Goal: Transaction & Acquisition: Purchase product/service

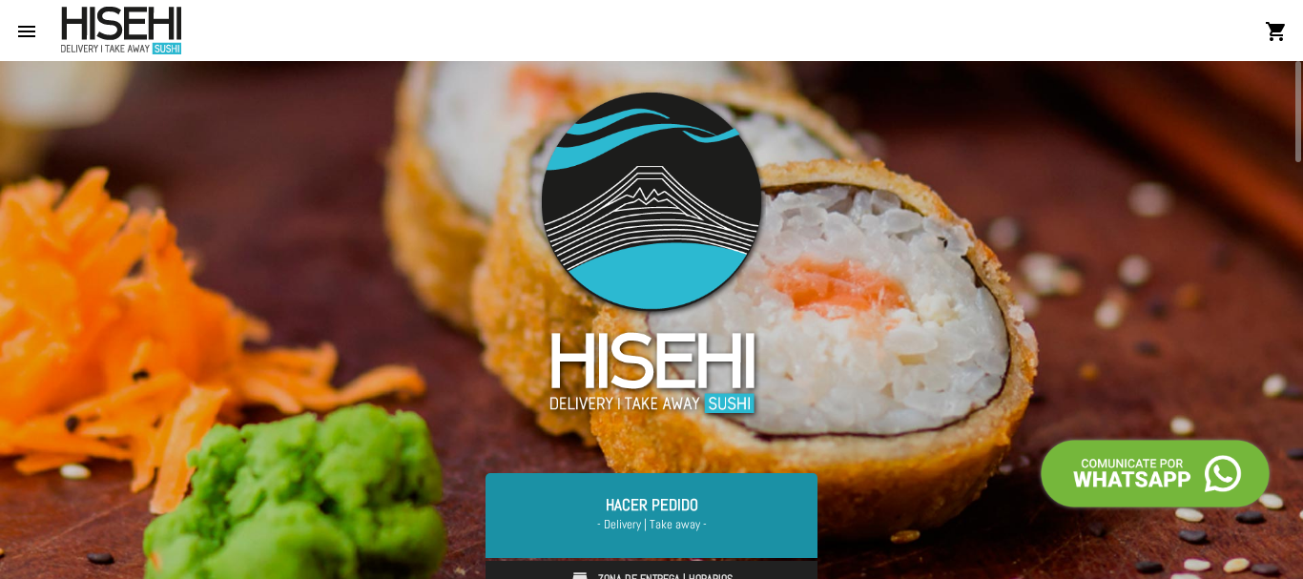
click at [661, 497] on link "Hacer Pedido - Delivery | Take away -" at bounding box center [651, 515] width 332 height 84
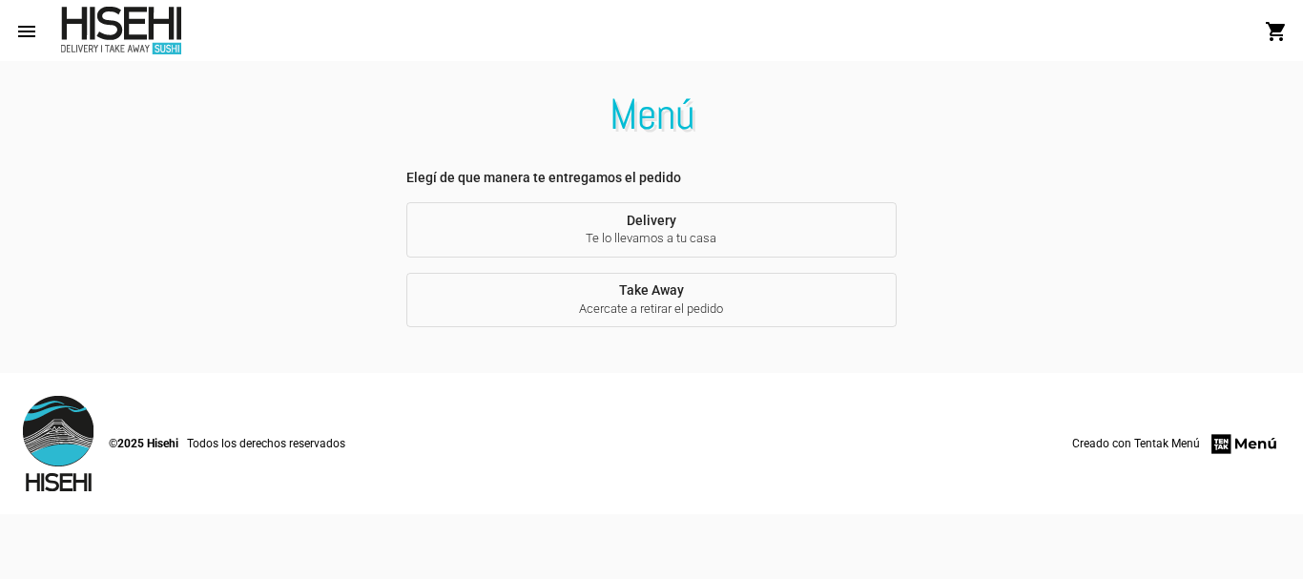
click at [663, 221] on span "Delivery Te lo llevamos a tu casa" at bounding box center [652, 230] width 460 height 35
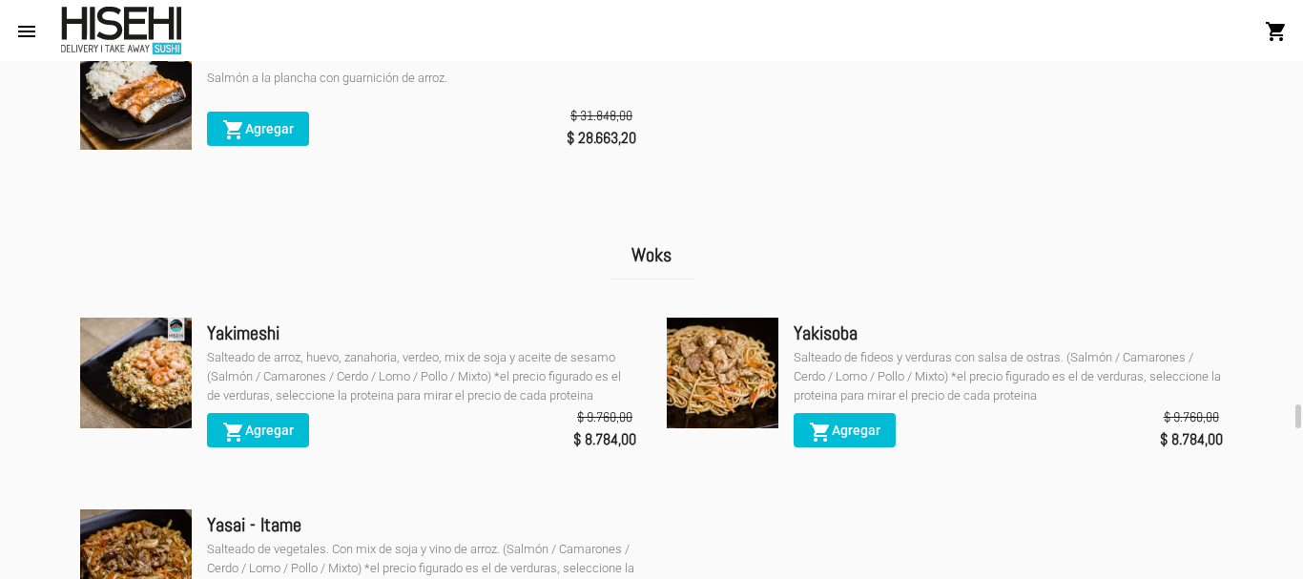
scroll to position [3243, 0]
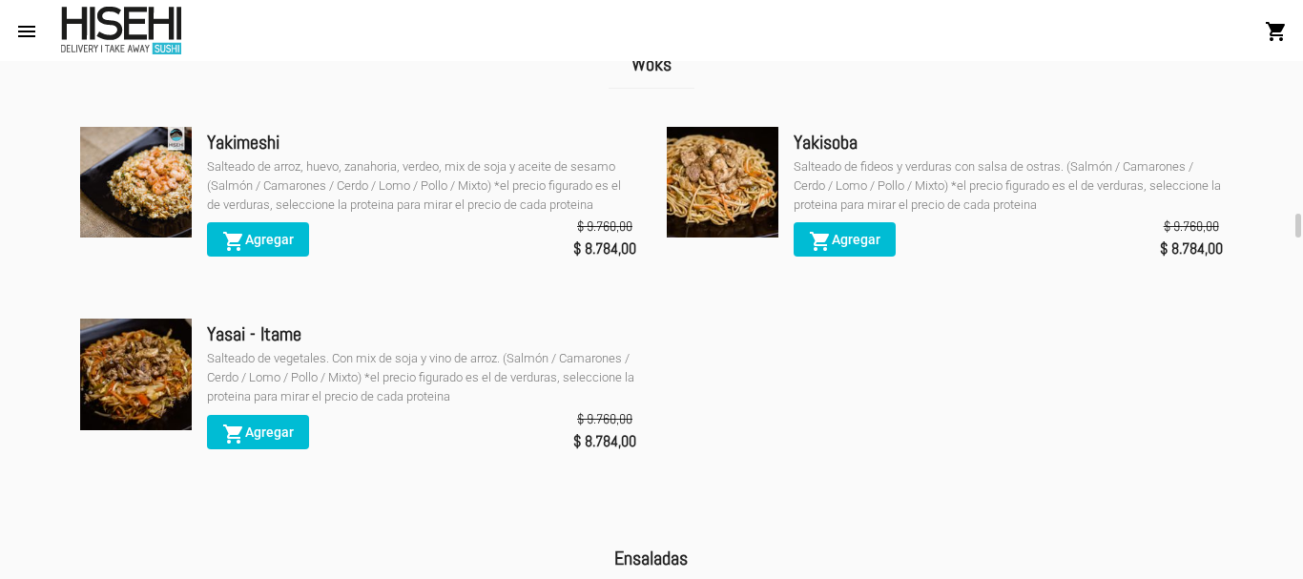
drag, startPoint x: 279, startPoint y: 244, endPoint x: 736, endPoint y: 370, distance: 473.9
click at [715, 375] on ul "Yakimeshi Salteado de arroz, huevo, zanahoria, verdeo, mix de soja y aceite de …" at bounding box center [651, 304] width 1172 height 385
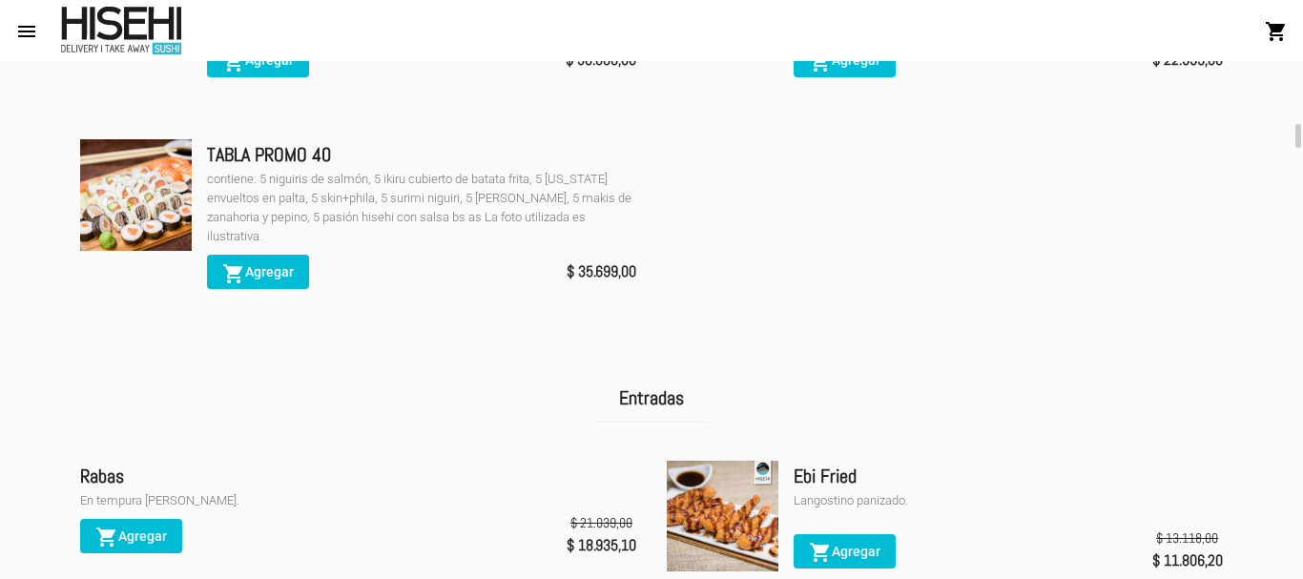
scroll to position [954, 0]
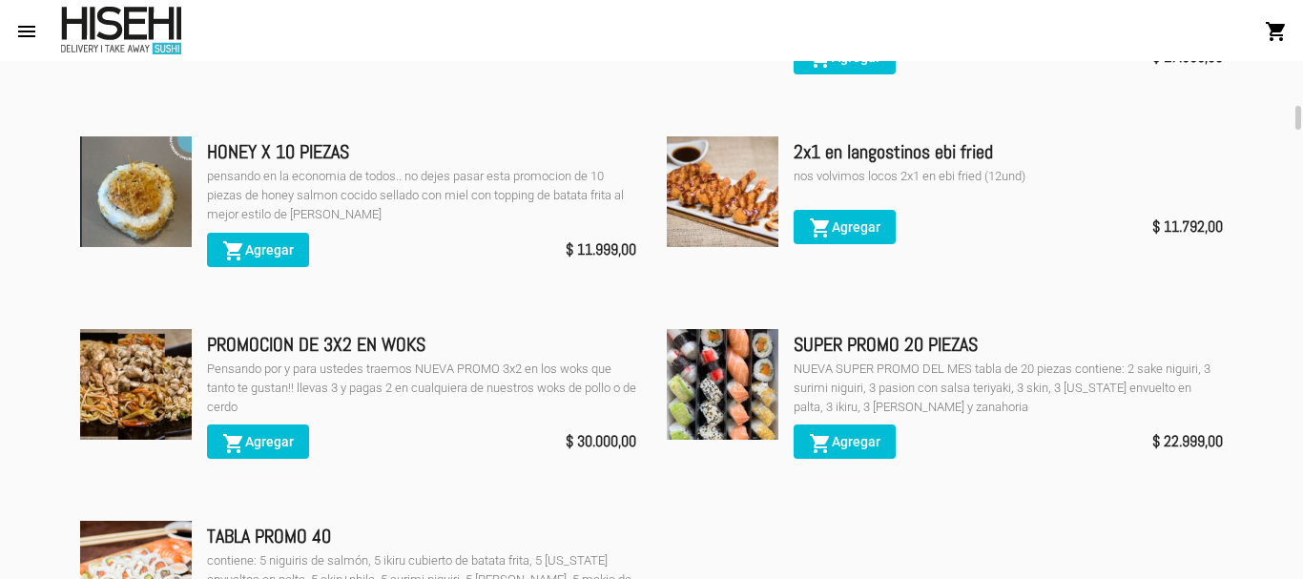
click at [250, 444] on span "shopping_cart Agregar" at bounding box center [258, 441] width 72 height 15
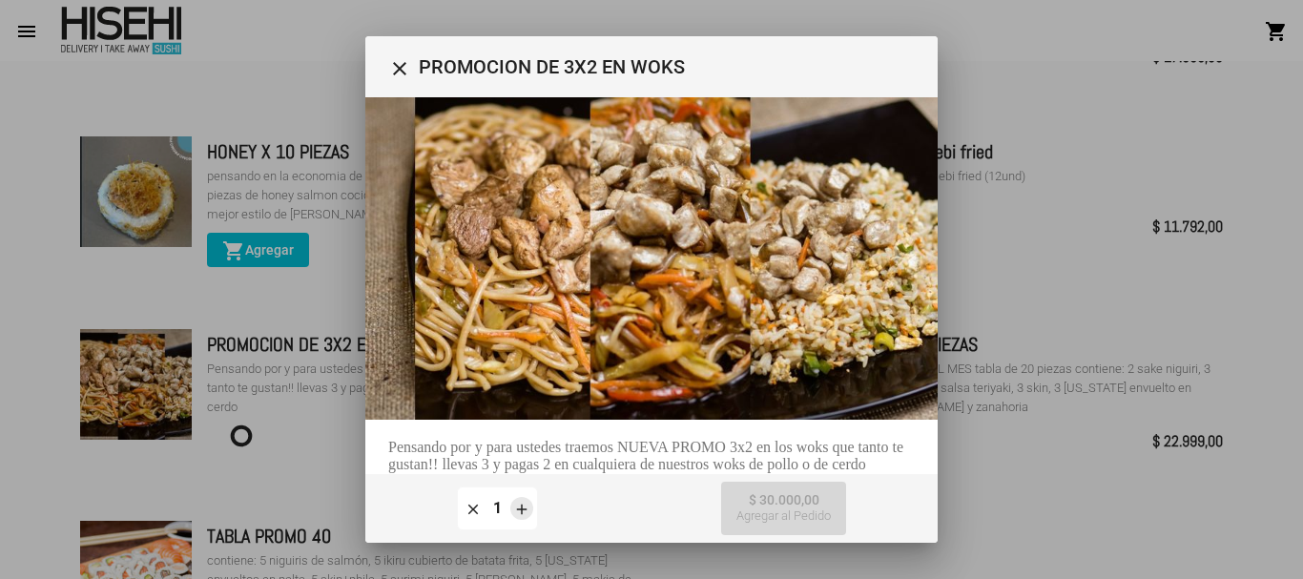
click at [521, 511] on mat-icon "add" at bounding box center [521, 508] width 17 height 17
click at [473, 511] on mat-icon "remove" at bounding box center [472, 508] width 17 height 17
type input "1"
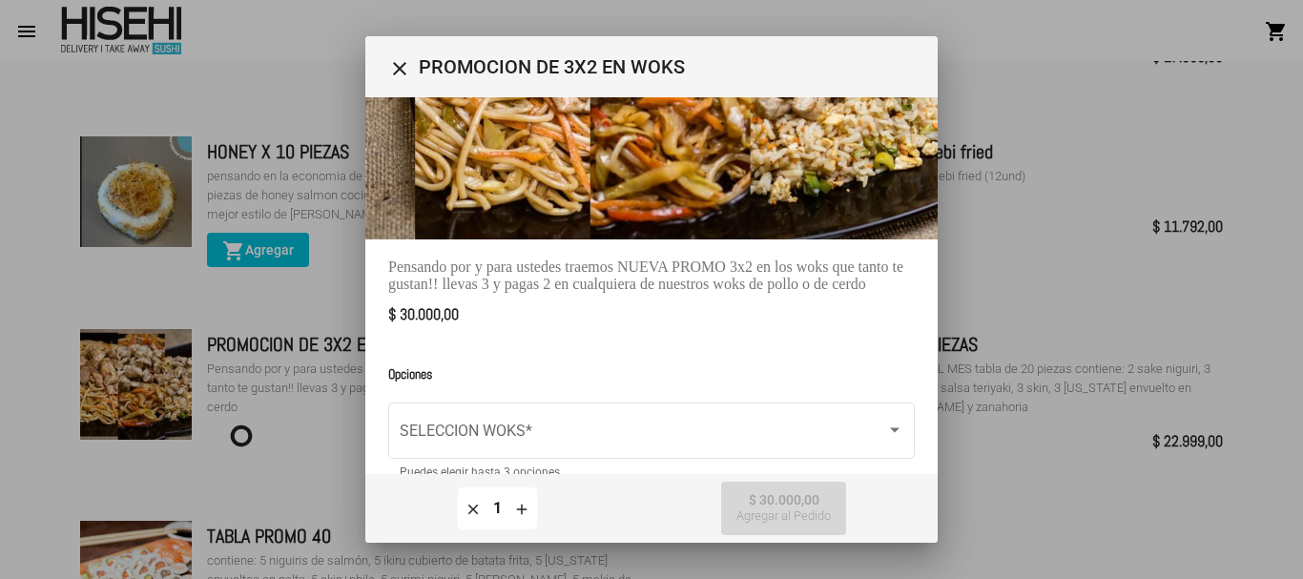
scroll to position [218, 0]
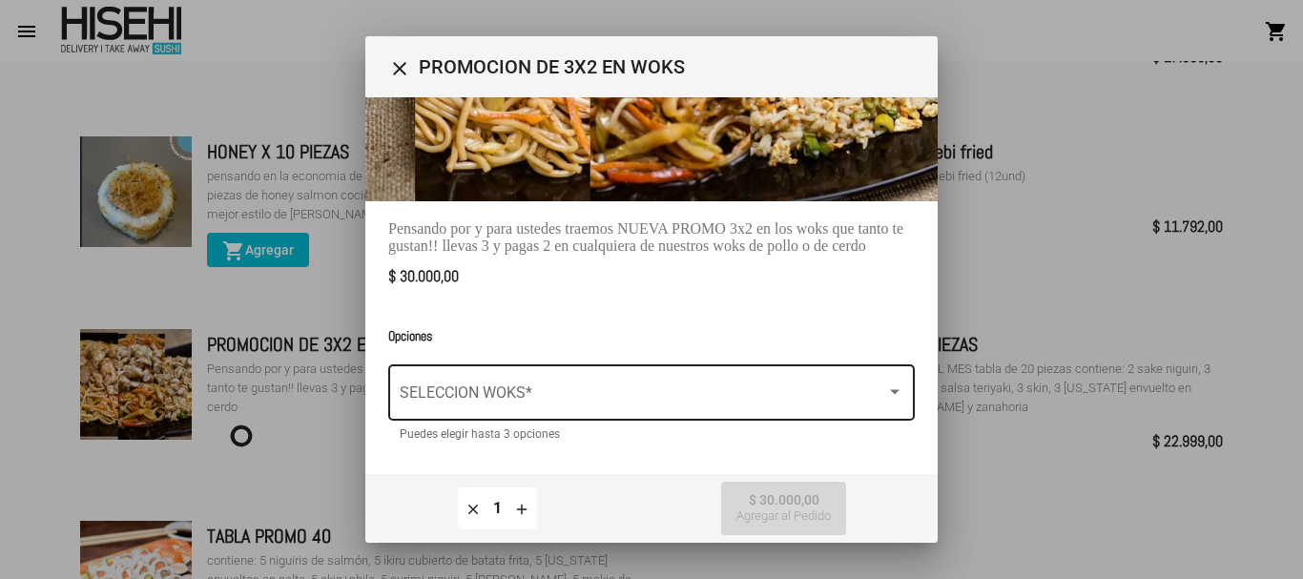
click at [680, 388] on span at bounding box center [643, 396] width 486 height 17
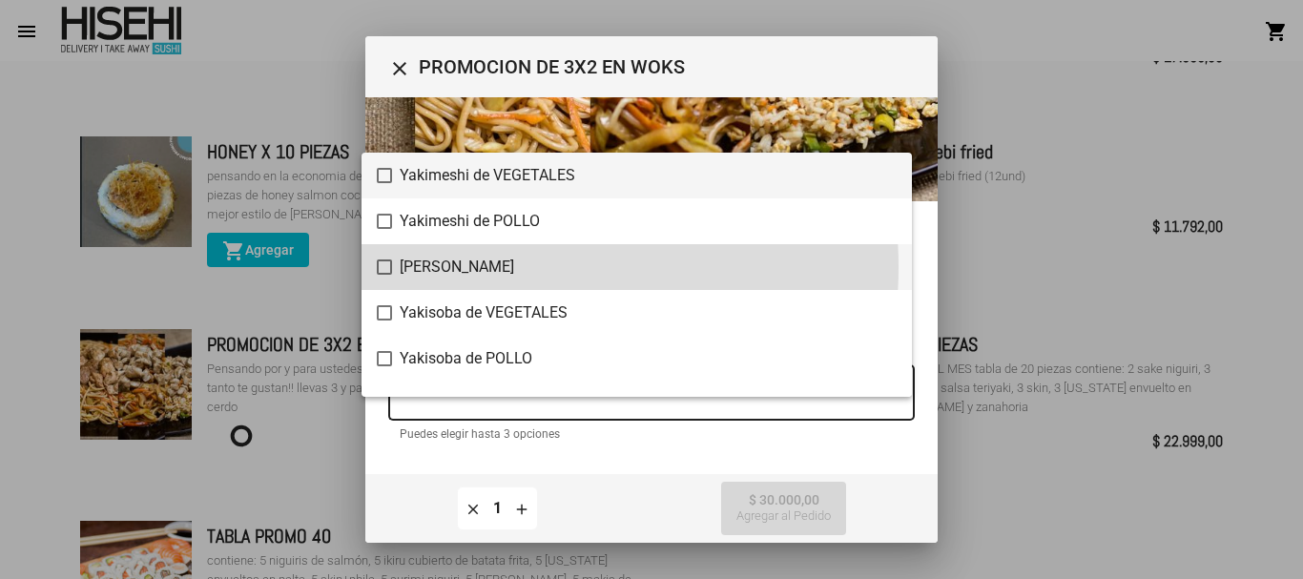
click at [492, 267] on span "[PERSON_NAME]" at bounding box center [648, 267] width 497 height 46
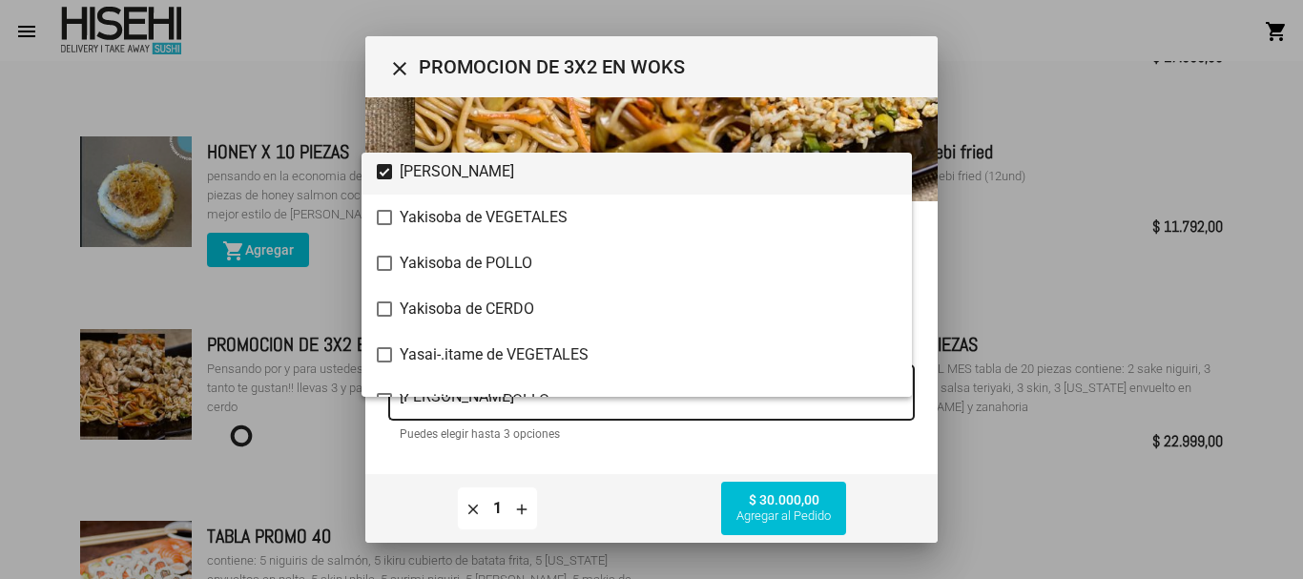
scroll to position [0, 0]
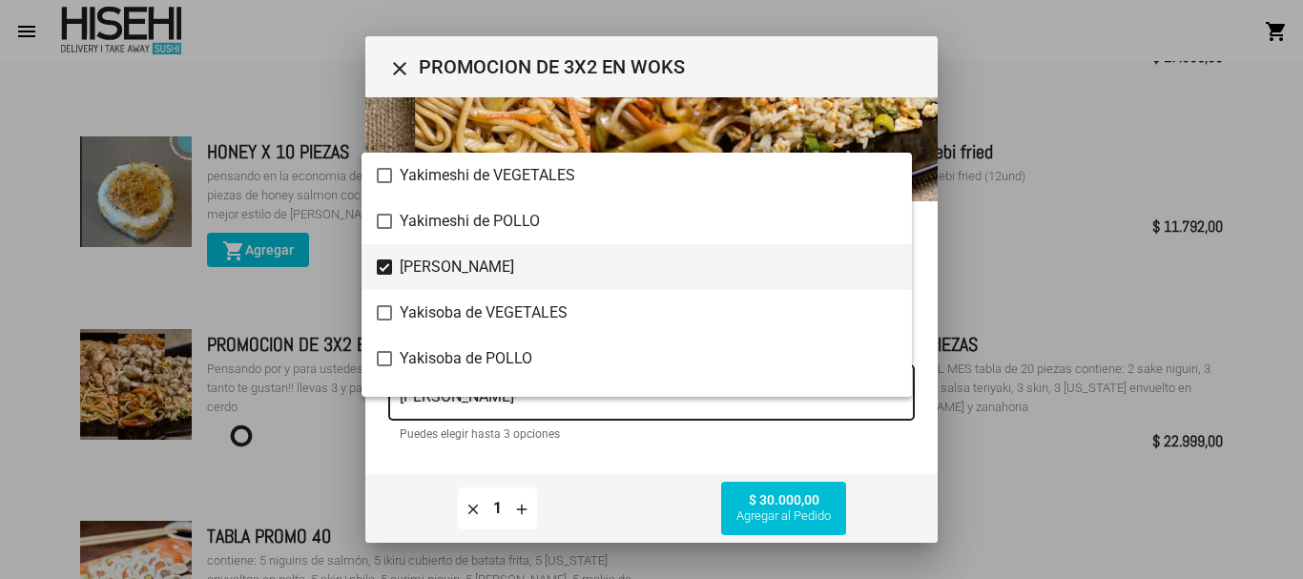
drag, startPoint x: 932, startPoint y: 279, endPoint x: 960, endPoint y: 119, distance: 162.8
click at [960, 119] on div at bounding box center [651, 289] width 1303 height 579
